Goal: Task Accomplishment & Management: Use online tool/utility

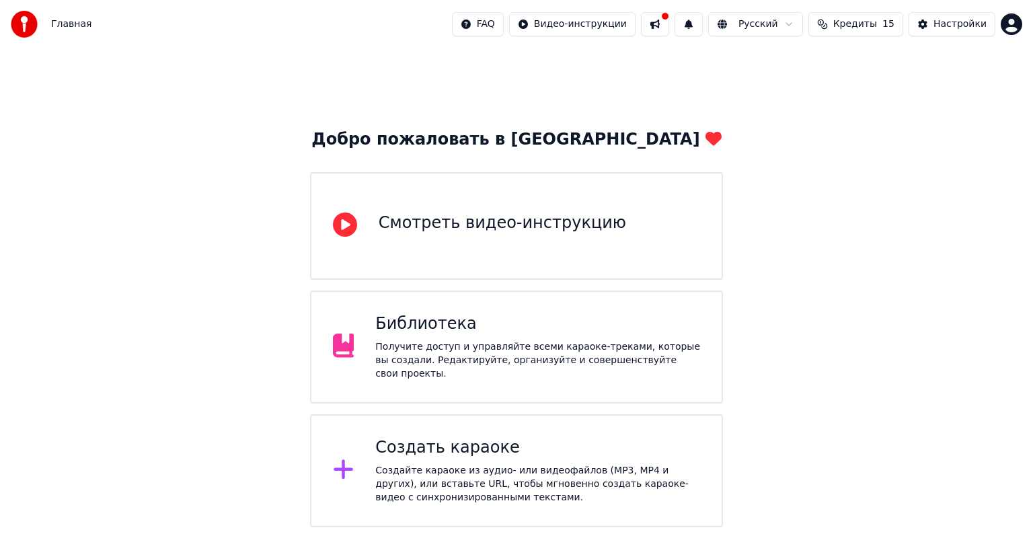
click at [506, 446] on div "Создать караоке" at bounding box center [537, 448] width 325 height 22
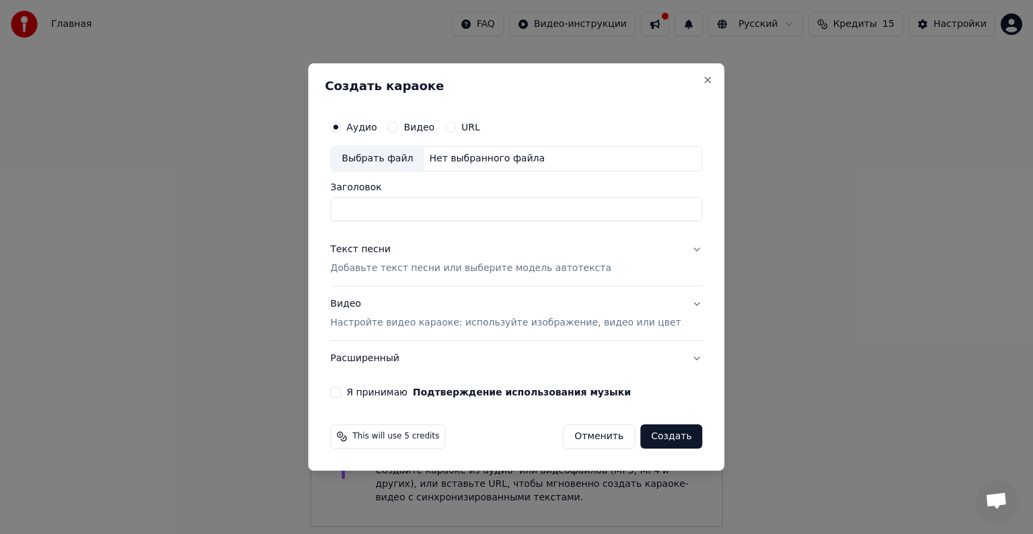
click at [391, 161] on div "Выбрать файл" at bounding box center [377, 159] width 93 height 24
type input "**********"
click at [561, 268] on p "Добавьте текст песни или выберите модель автотекста" at bounding box center [470, 268] width 281 height 13
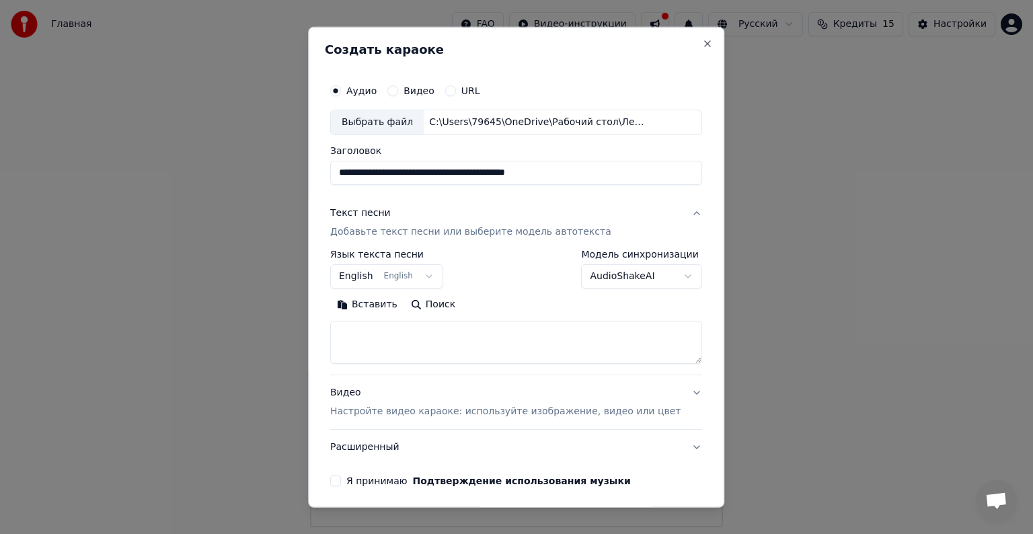
click at [429, 279] on body "Главная FAQ Видео-инструкции Русский Кредиты 15 Настройки Добро пожаловать в Yo…" at bounding box center [516, 263] width 1033 height 527
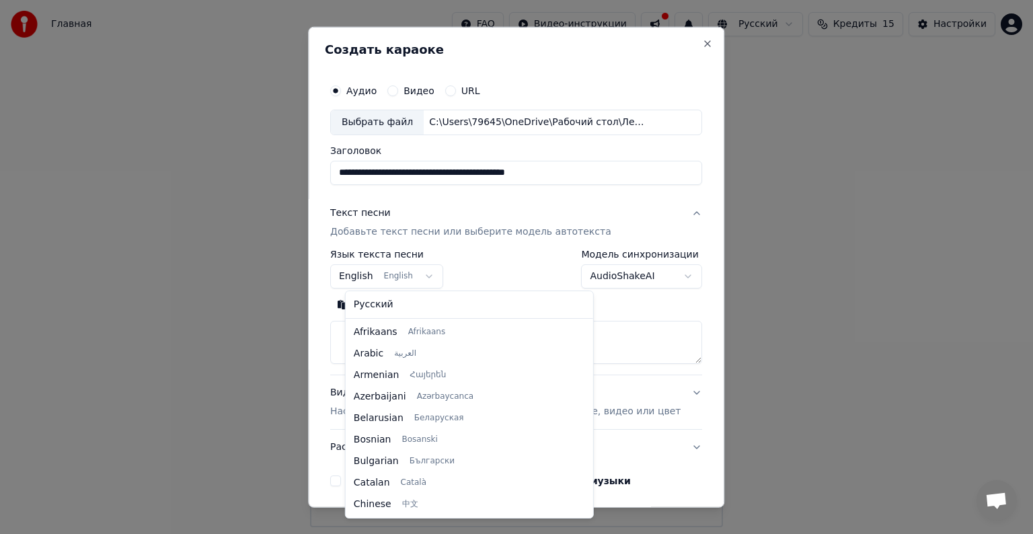
scroll to position [108, 0]
select select "**"
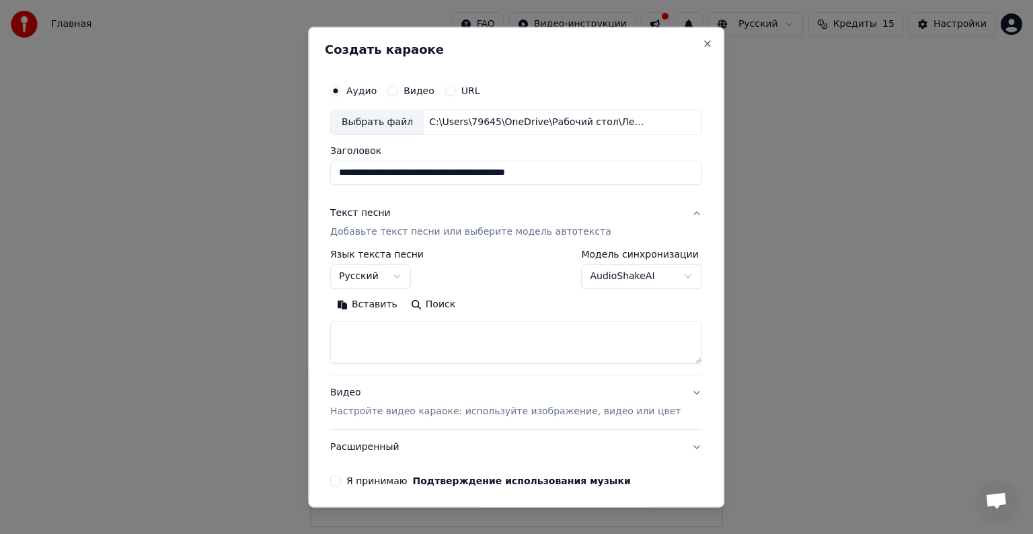
click at [440, 307] on button "Поиск" at bounding box center [433, 305] width 58 height 22
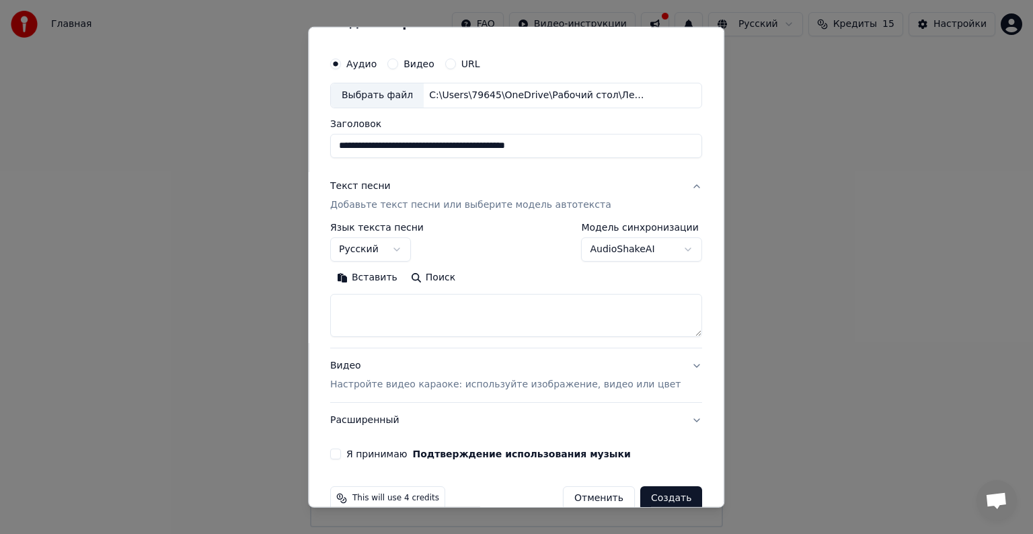
scroll to position [27, 0]
click at [380, 276] on button "Вставить" at bounding box center [367, 278] width 74 height 22
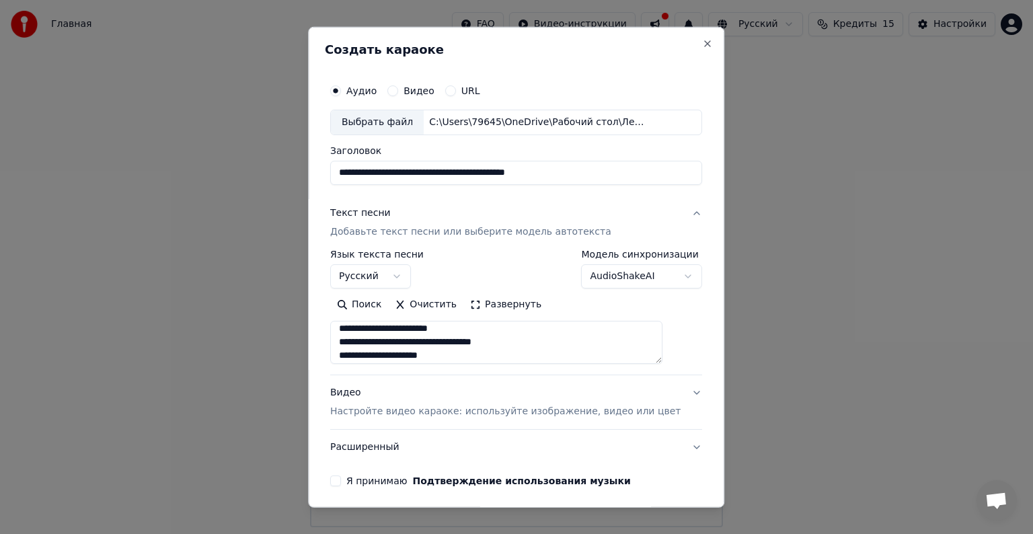
scroll to position [291, 0]
click at [341, 483] on button "Я принимаю Подтверждение использования музыки" at bounding box center [335, 480] width 11 height 11
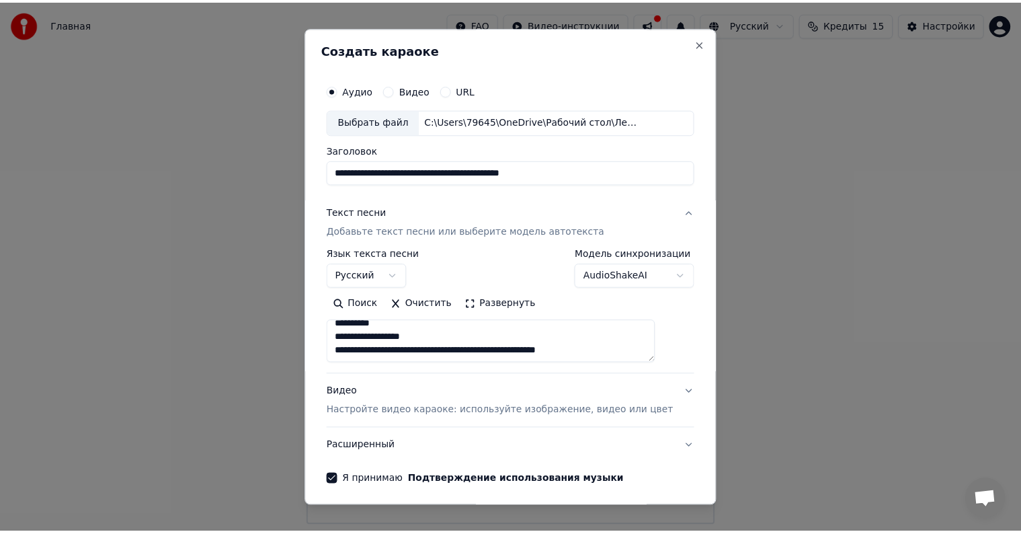
scroll to position [51, 0]
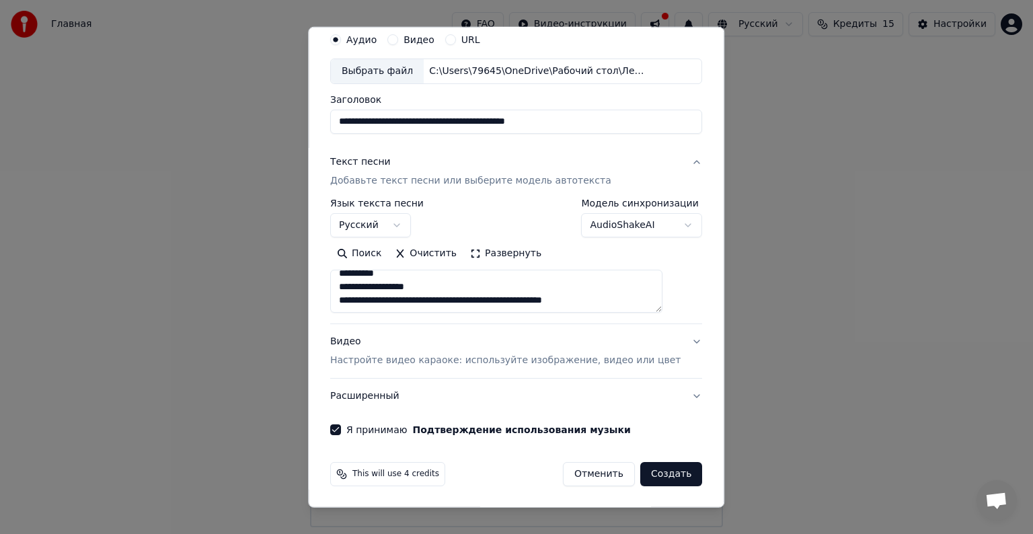
click at [640, 465] on button "Создать" at bounding box center [671, 474] width 62 height 24
type textarea "**********"
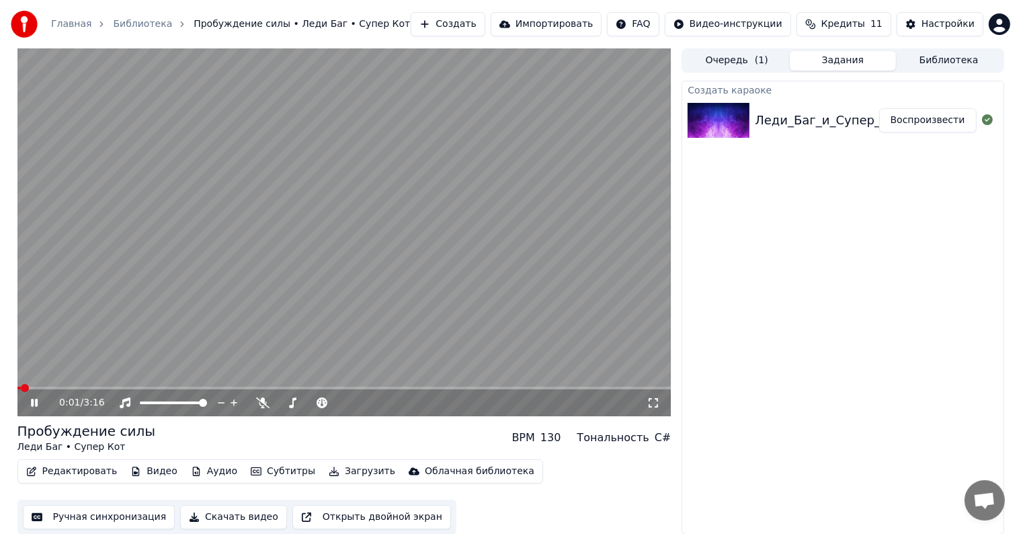
click at [34, 403] on icon at bounding box center [44, 402] width 32 height 11
click at [656, 398] on icon at bounding box center [653, 402] width 13 height 11
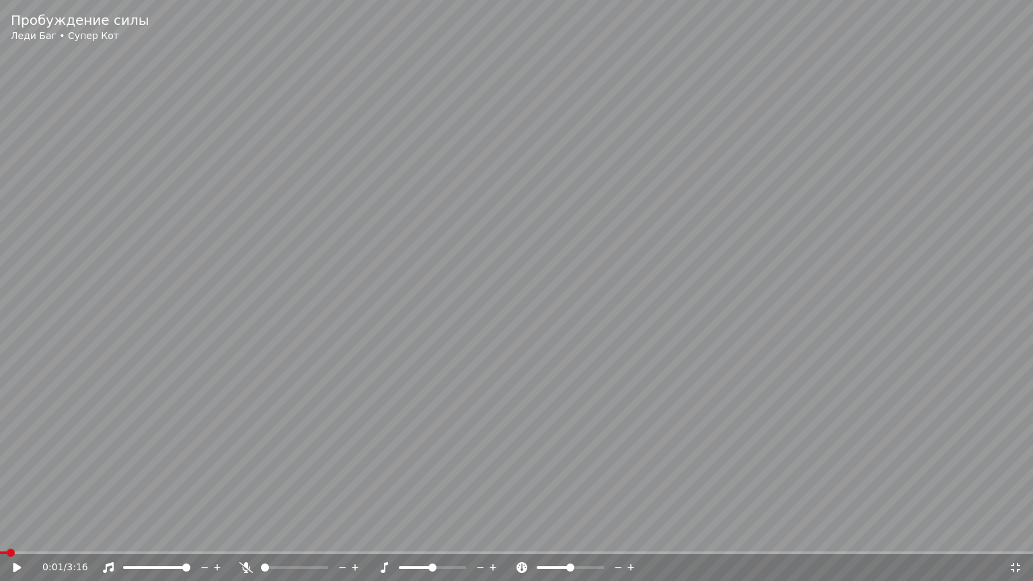
click at [13, 533] on icon at bounding box center [17, 567] width 8 height 9
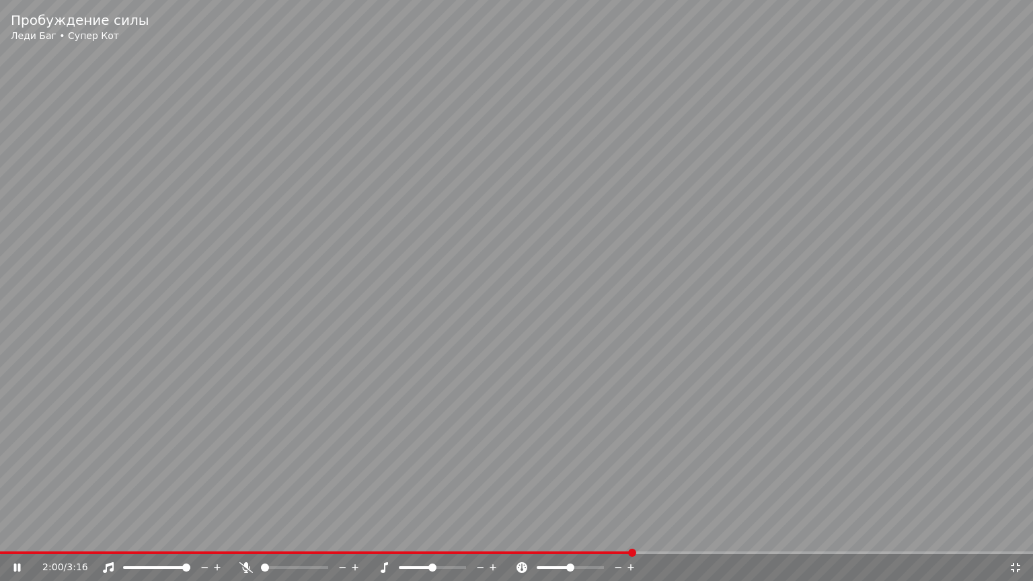
click at [705, 533] on div "2:00 / 3:16" at bounding box center [516, 567] width 1033 height 27
click at [706, 533] on div "2:01 / 3:16" at bounding box center [516, 567] width 1033 height 27
click at [706, 533] on video at bounding box center [516, 290] width 1033 height 581
click at [791, 533] on span at bounding box center [787, 553] width 8 height 8
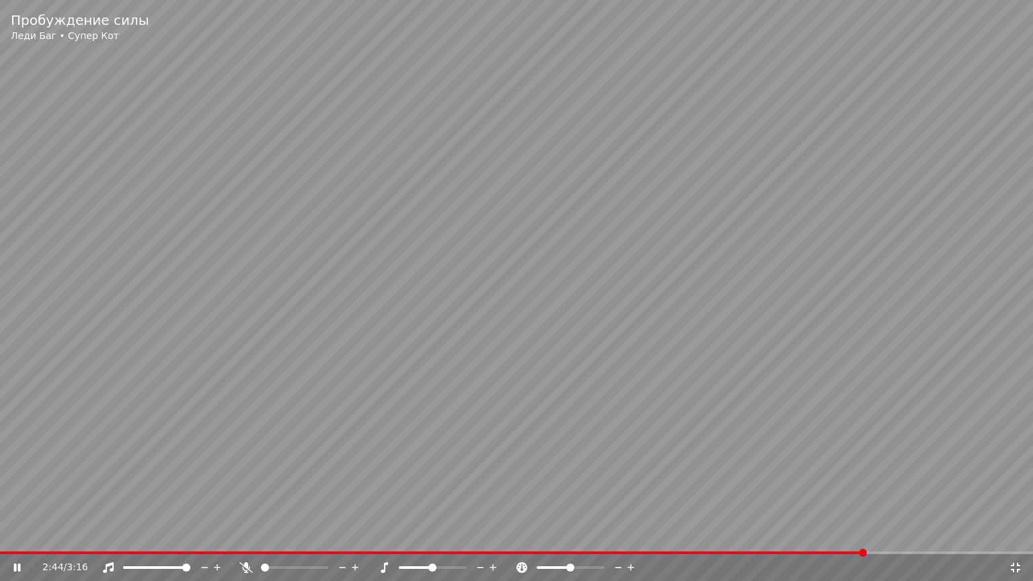
click at [1017, 533] on icon at bounding box center [1015, 567] width 9 height 9
